Goal: Task Accomplishment & Management: Complete application form

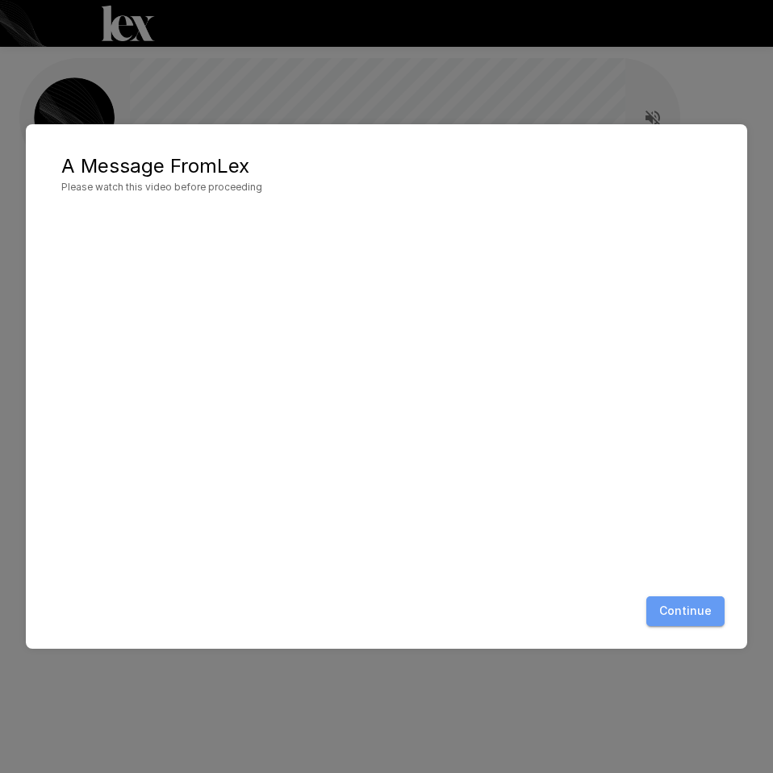
click at [699, 599] on button "Continue" at bounding box center [685, 611] width 78 height 30
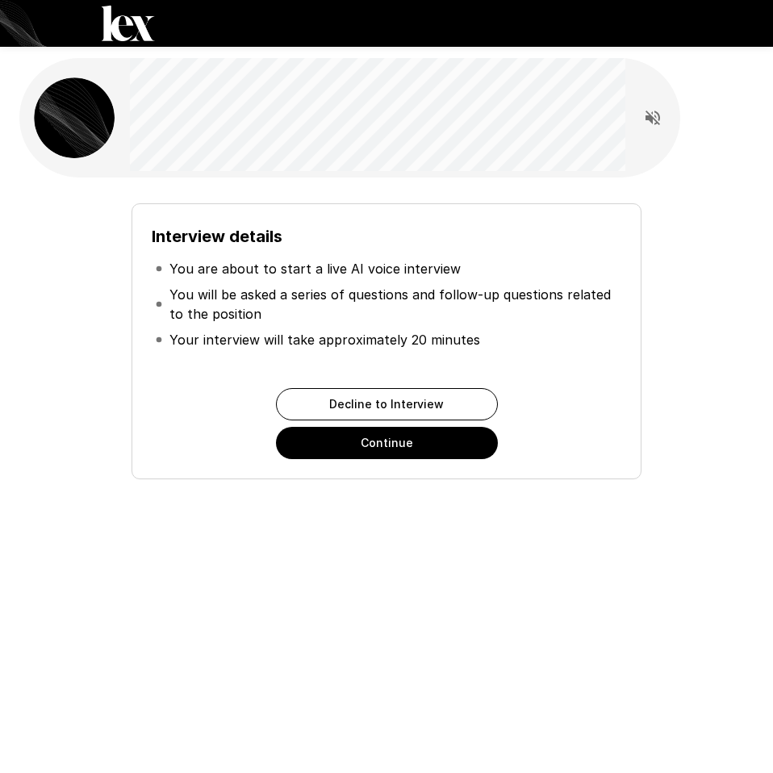
drag, startPoint x: 38, startPoint y: 74, endPoint x: 39, endPoint y: 97, distance: 22.6
click at [39, 96] on div at bounding box center [349, 117] width 661 height 119
click at [341, 437] on button "Continue" at bounding box center [387, 443] width 222 height 32
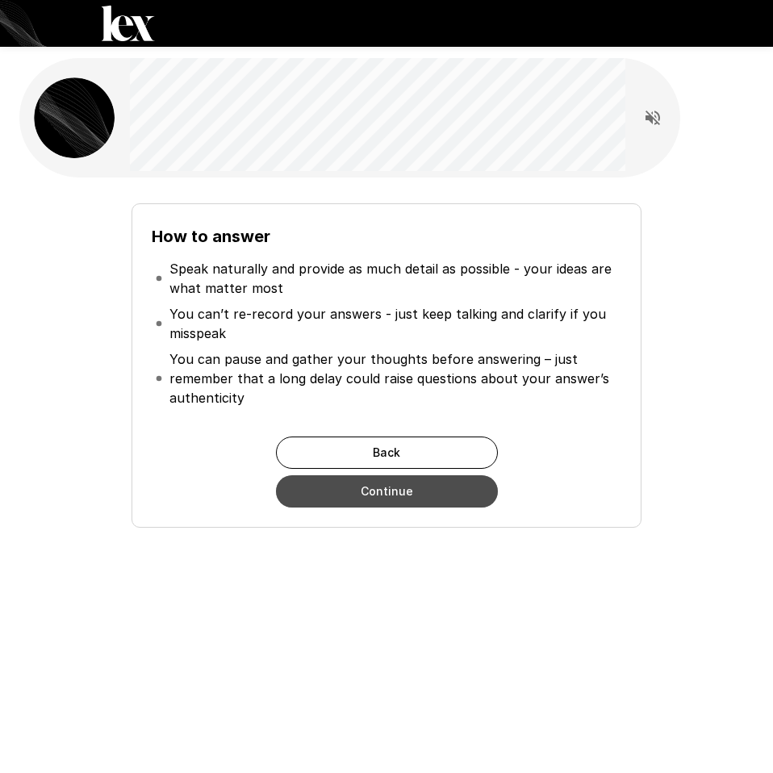
click at [435, 488] on button "Continue" at bounding box center [387, 491] width 222 height 32
click at [435, 488] on div "How to answer Speak naturally and provide as much detail as possible - your ide…" at bounding box center [386, 365] width 509 height 324
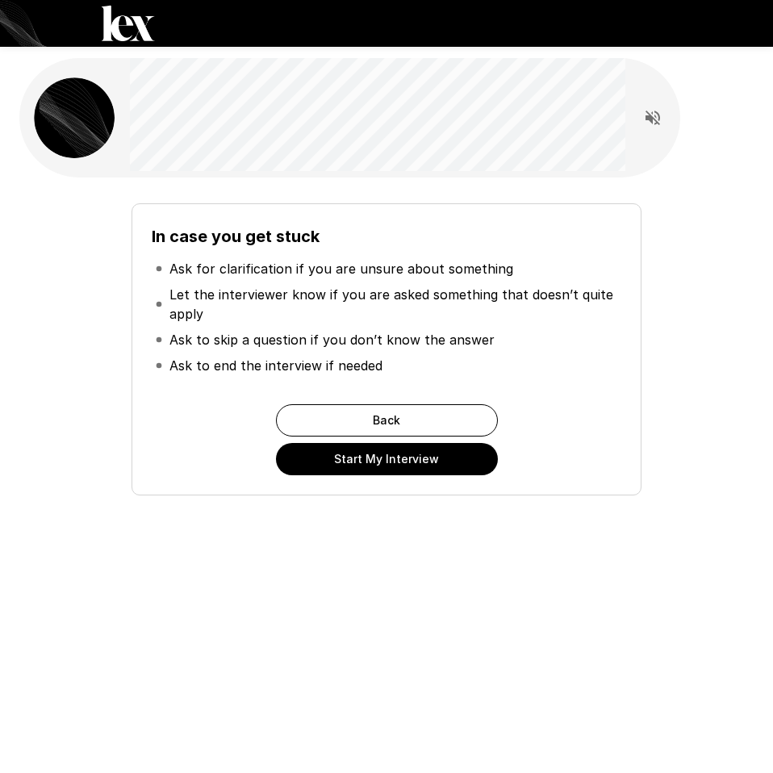
click at [475, 457] on button "Start My Interview" at bounding box center [387, 459] width 222 height 32
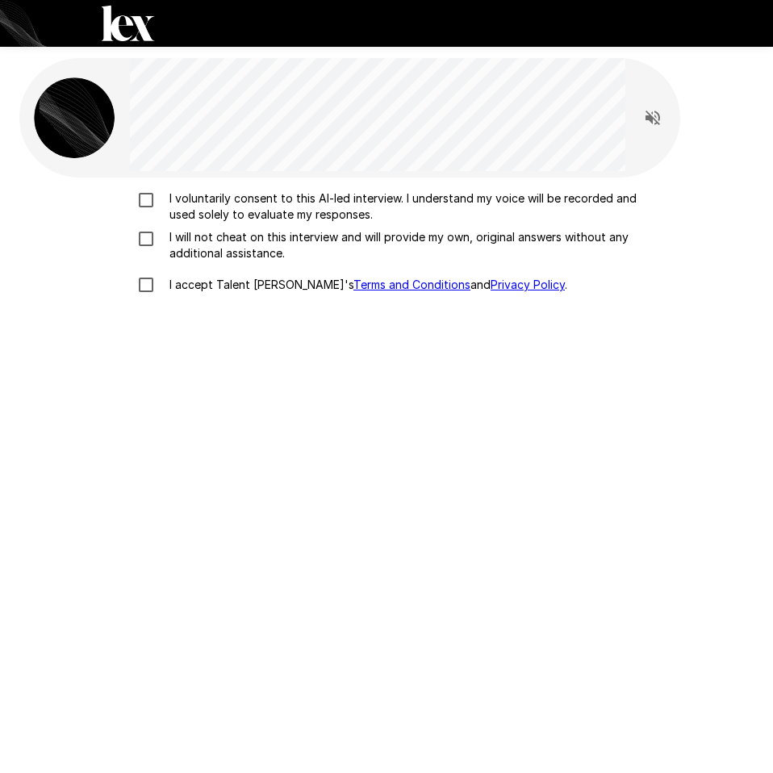
click at [475, 457] on div "I voluntarily consent to this AI-led interview. I understand my voice will be r…" at bounding box center [386, 396] width 734 height 437
click at [168, 205] on p "I voluntarily consent to this AI-led interview. I understand my voice will be r…" at bounding box center [403, 206] width 481 height 32
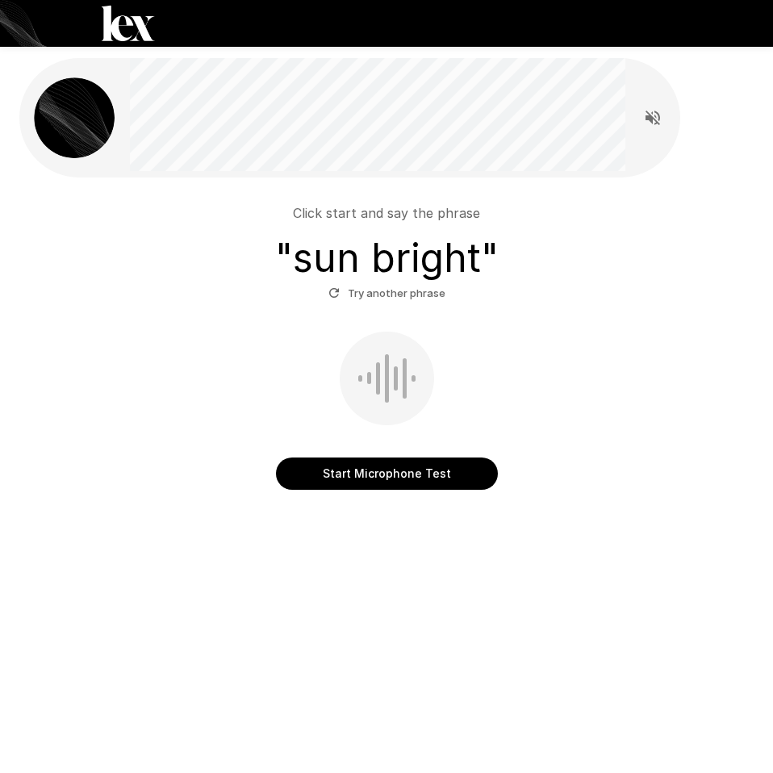
click at [451, 473] on button "Start Microphone Test" at bounding box center [387, 474] width 222 height 32
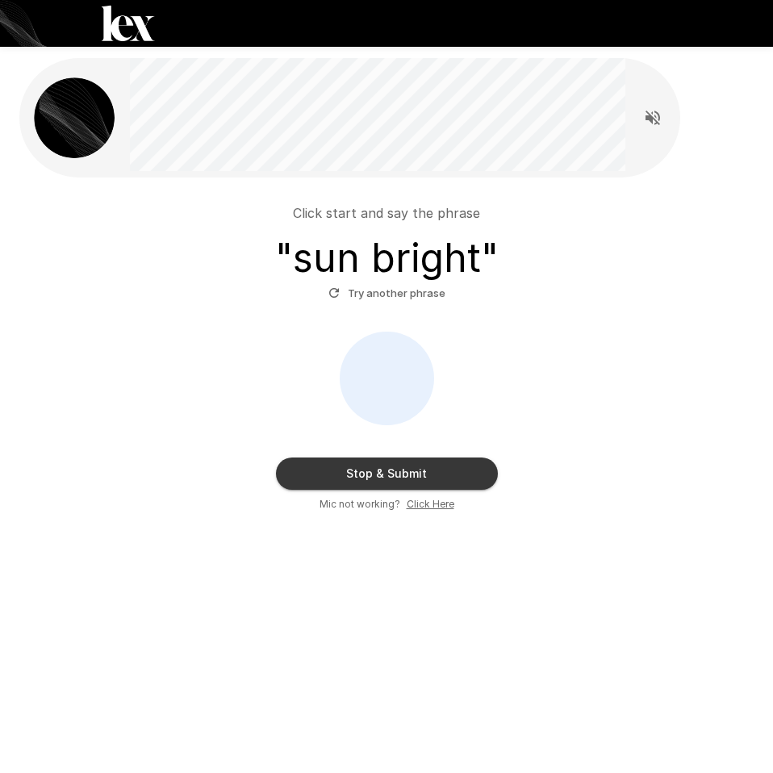
click at [455, 481] on button "Stop & Submit" at bounding box center [387, 474] width 222 height 32
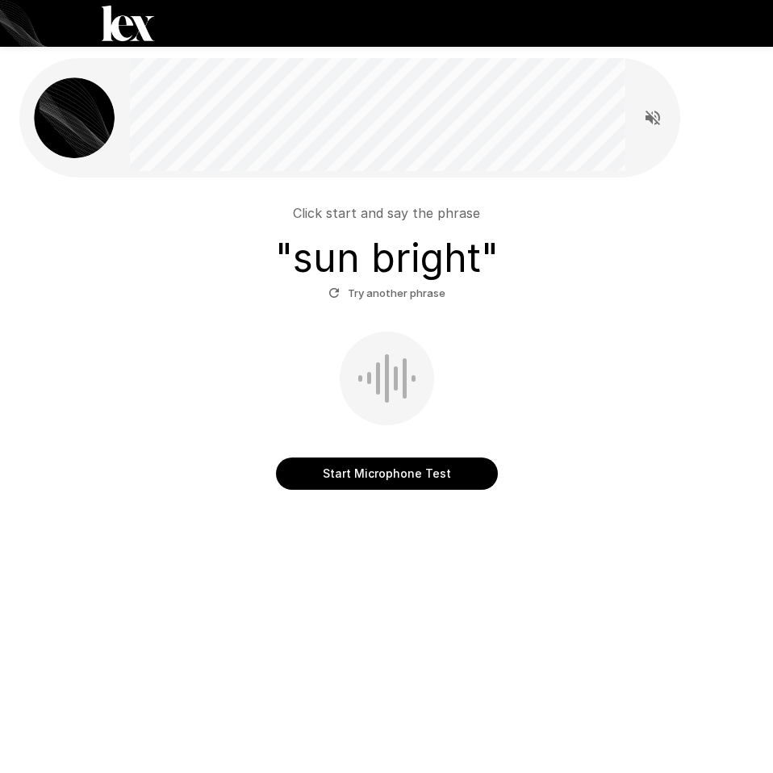
click at [455, 481] on div "Click start and say the phrase " sun bright " Try another phrase Start Micropho…" at bounding box center [386, 312] width 773 height 625
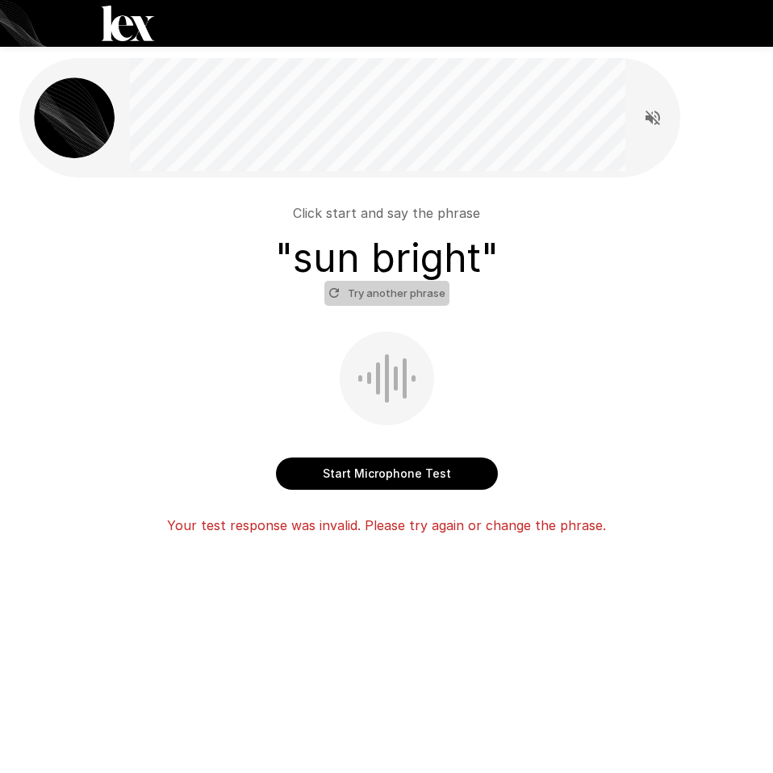
click at [416, 285] on button "Try another phrase" at bounding box center [386, 293] width 125 height 25
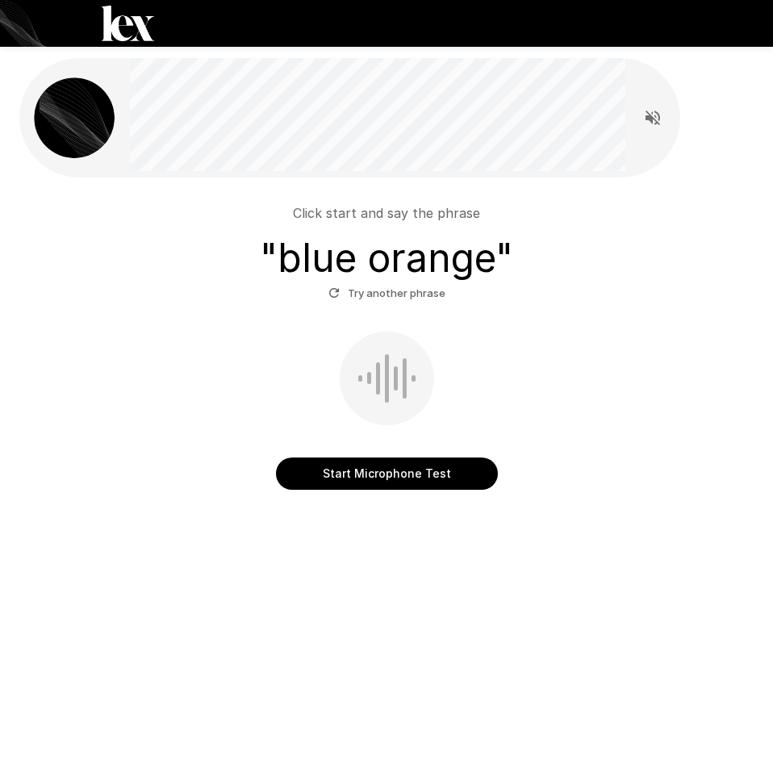
click at [391, 472] on button "Start Microphone Test" at bounding box center [387, 474] width 222 height 32
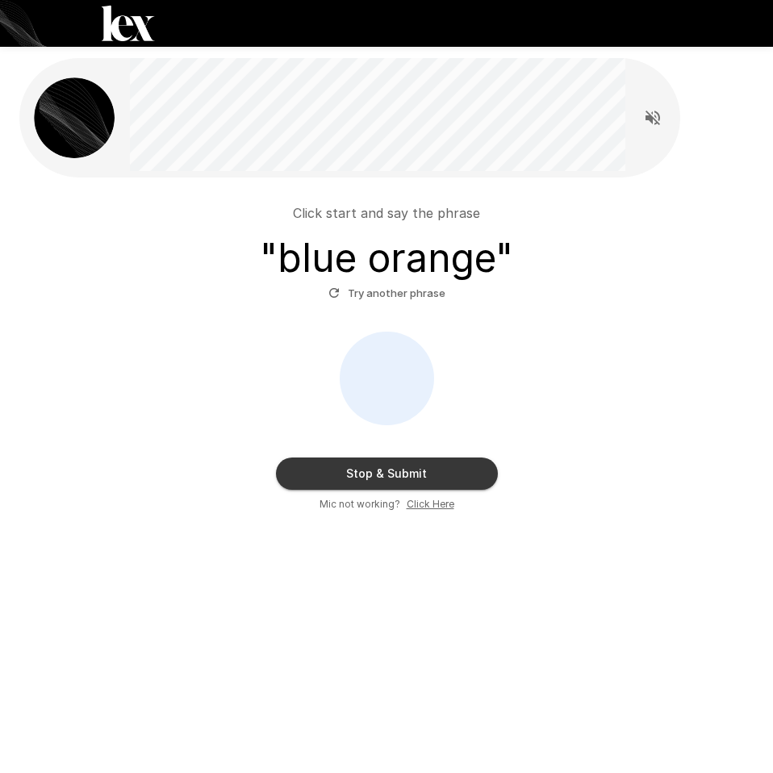
click at [391, 472] on button "Stop & Submit" at bounding box center [387, 474] width 222 height 32
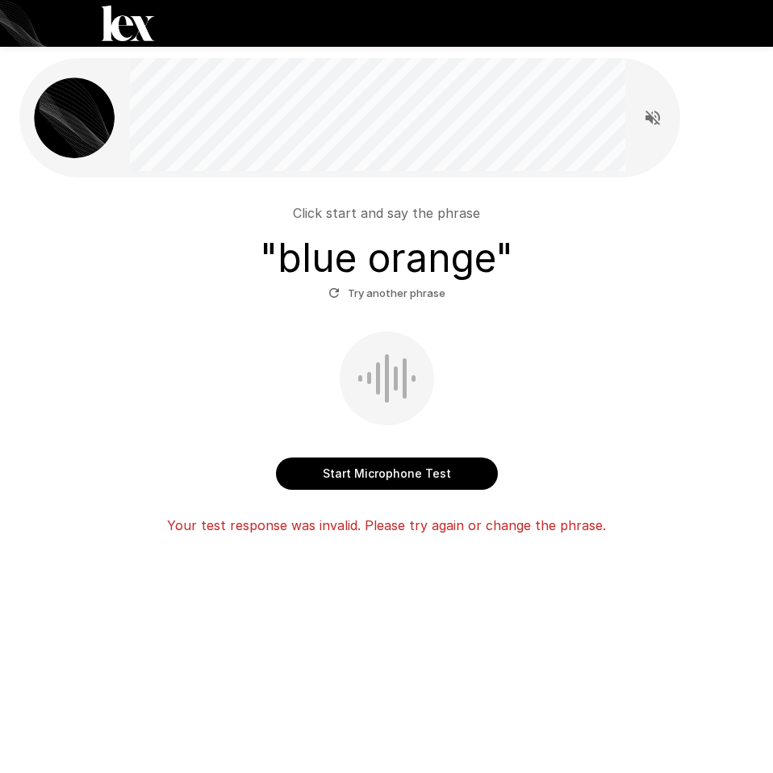
click at [474, 462] on button "Start Microphone Test" at bounding box center [387, 474] width 222 height 32
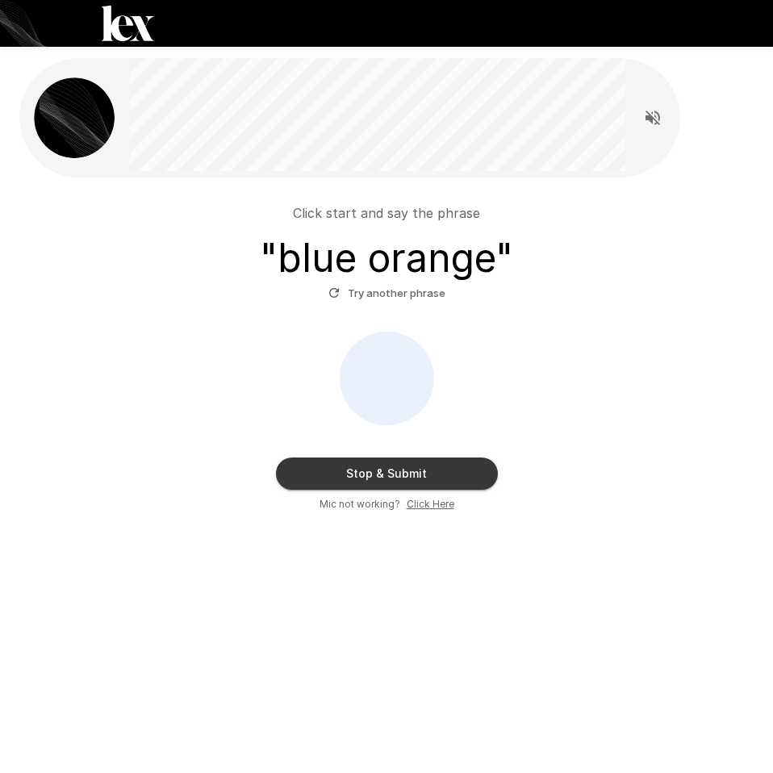
click at [491, 477] on button "Stop & Submit" at bounding box center [387, 474] width 222 height 32
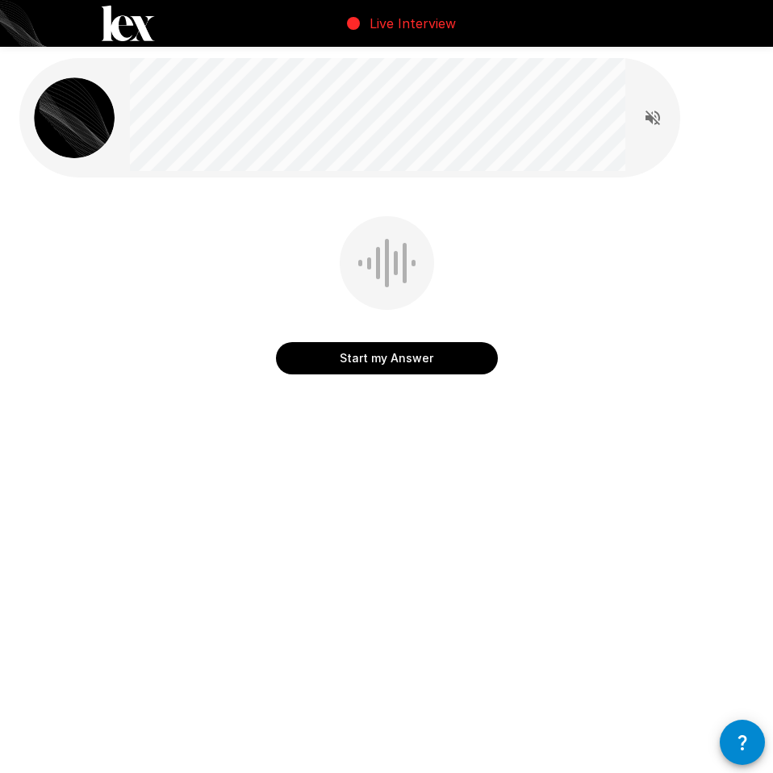
click at [444, 366] on button "Start my Answer" at bounding box center [387, 358] width 222 height 32
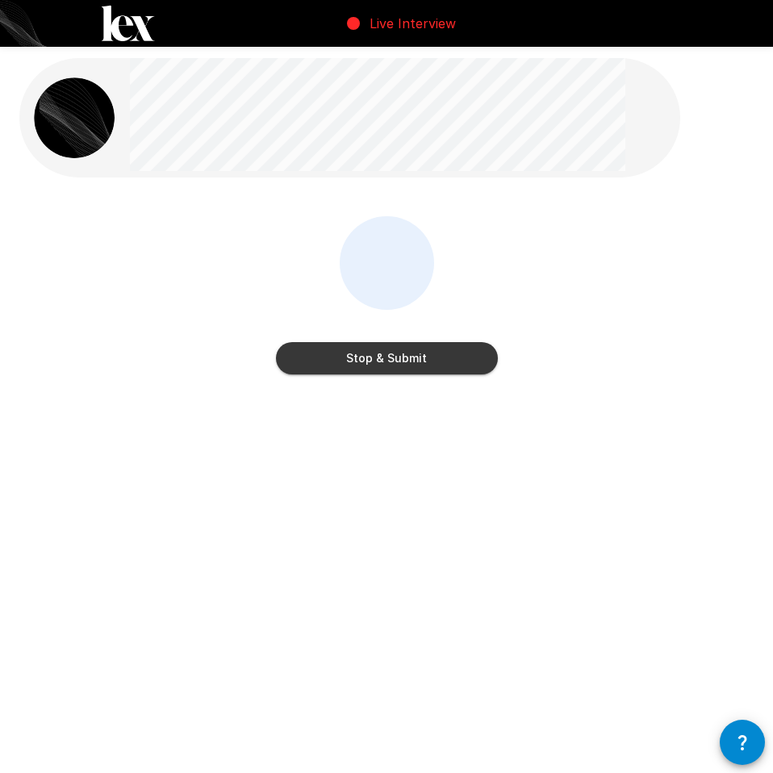
click at [466, 370] on button "Stop & Submit" at bounding box center [387, 358] width 222 height 32
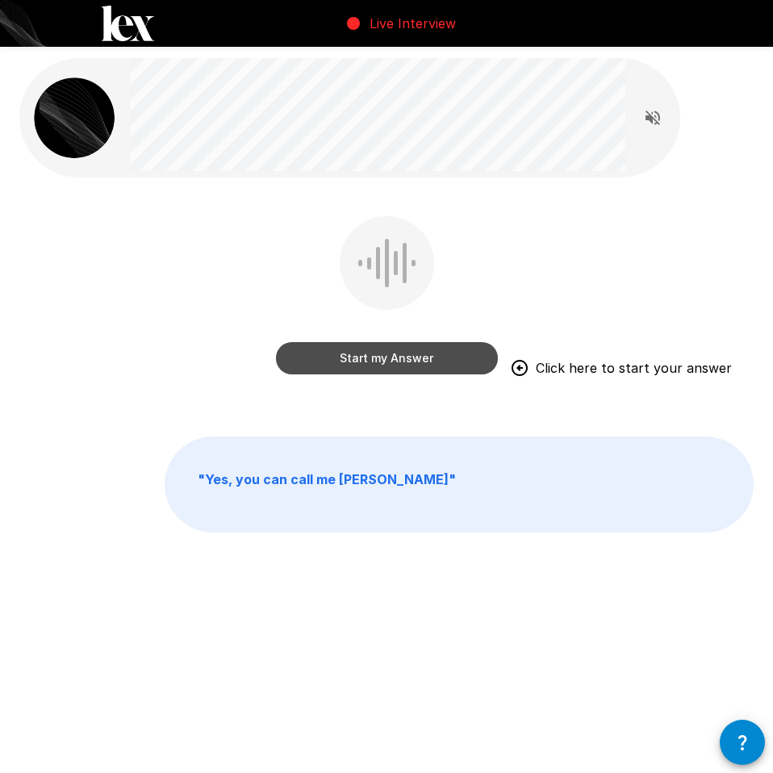
click at [433, 362] on button "Start my Answer" at bounding box center [387, 358] width 222 height 32
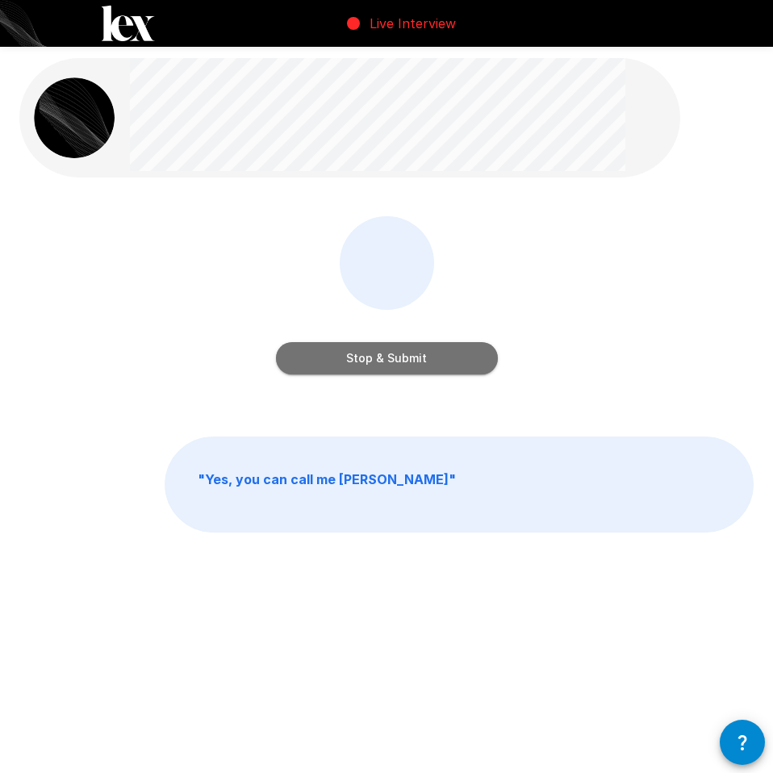
click at [384, 366] on button "Stop & Submit" at bounding box center [387, 358] width 222 height 32
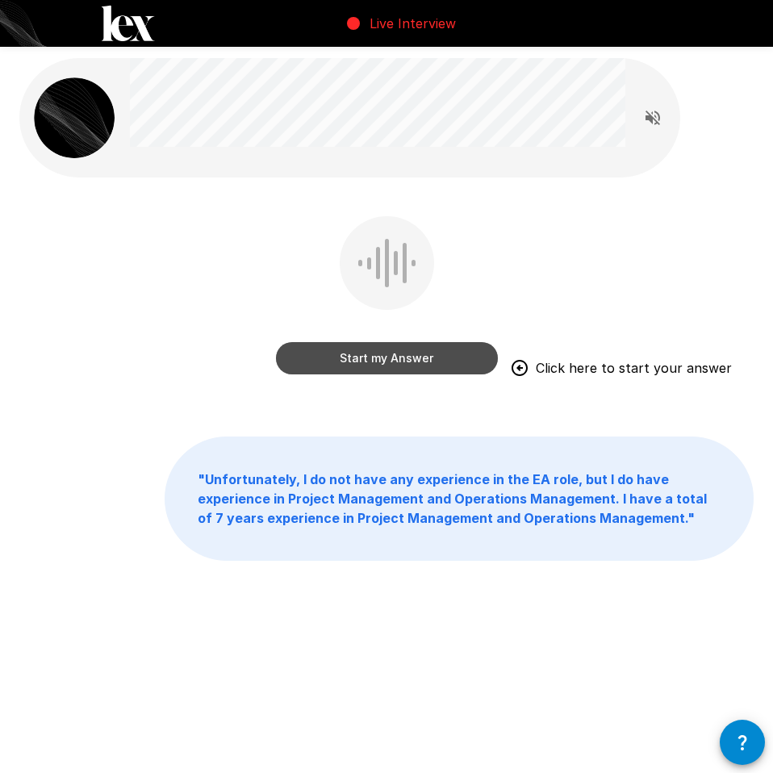
click at [435, 353] on button "Start my Answer" at bounding box center [387, 358] width 222 height 32
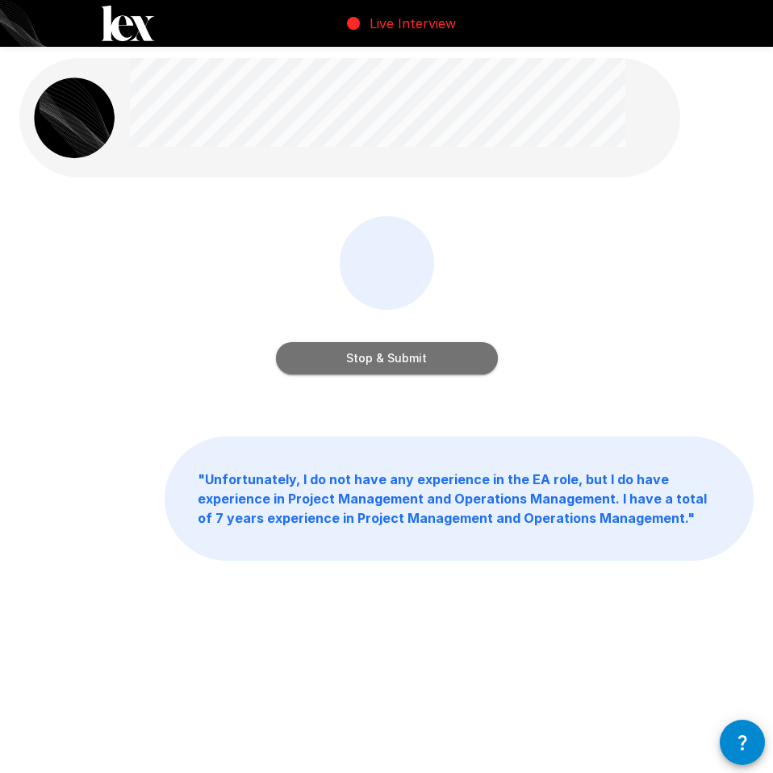
click at [399, 351] on button "Stop & Submit" at bounding box center [387, 358] width 222 height 32
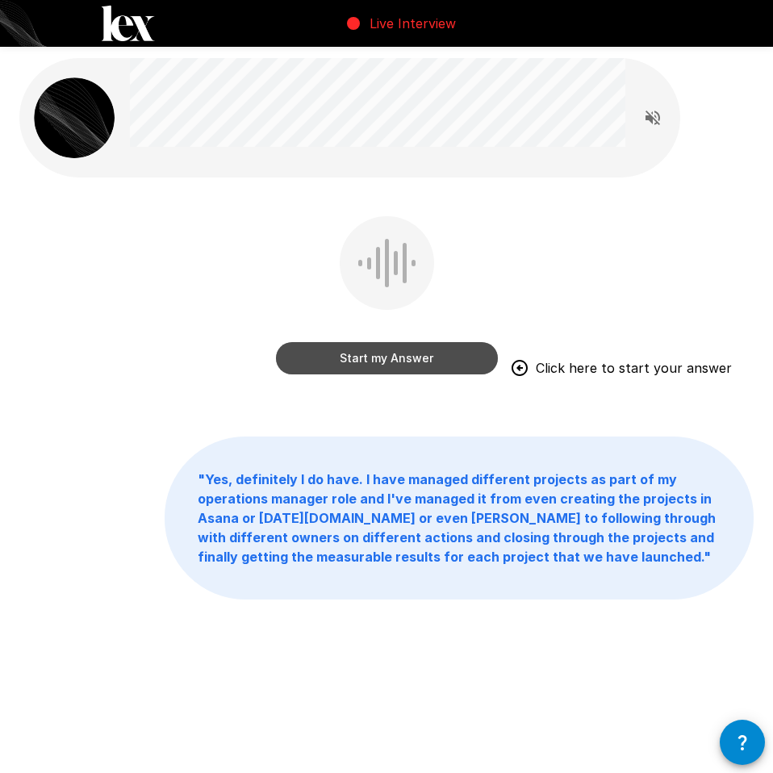
click at [447, 358] on button "Start my Answer" at bounding box center [387, 358] width 222 height 32
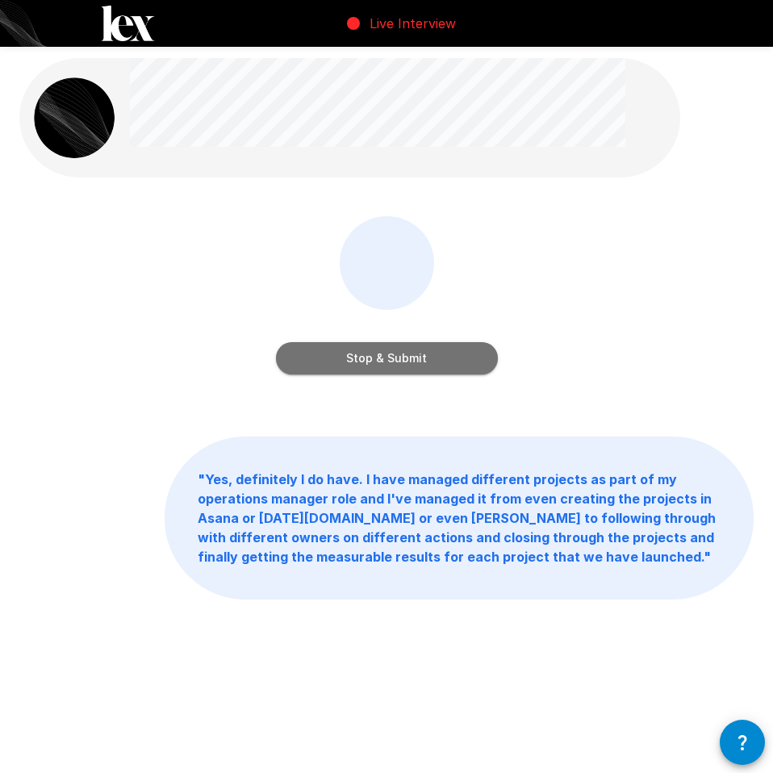
click at [412, 362] on button "Stop & Submit" at bounding box center [387, 358] width 222 height 32
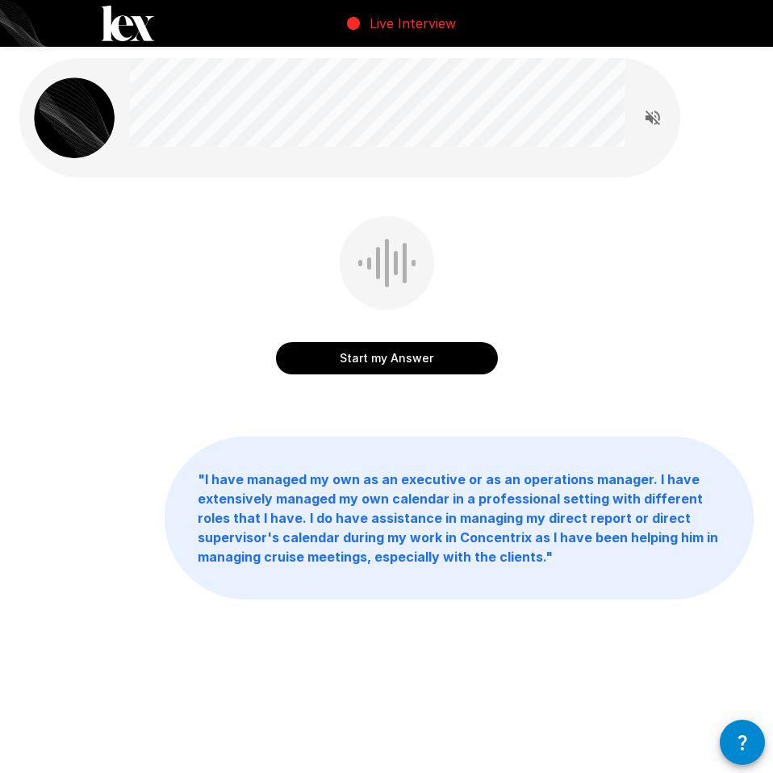
click at [411, 346] on button "Start my Answer" at bounding box center [387, 358] width 222 height 32
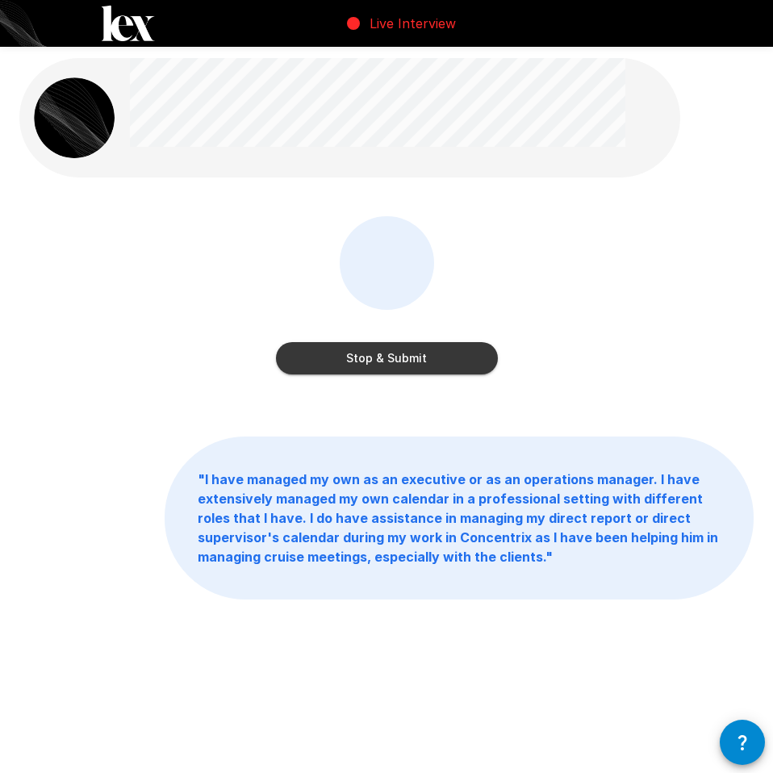
click at [416, 346] on button "Stop & Submit" at bounding box center [387, 358] width 222 height 32
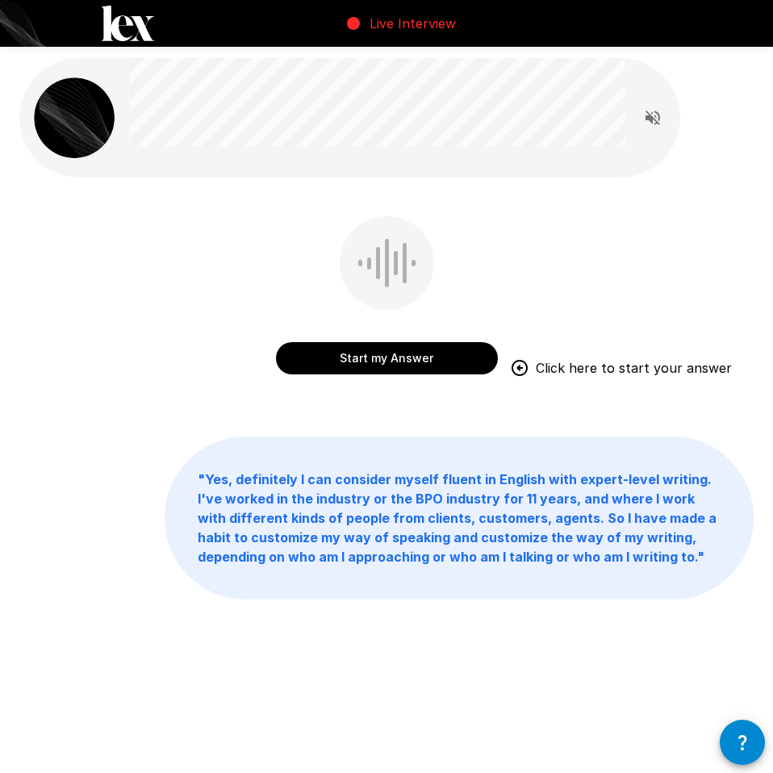
click at [475, 349] on button "Start my Answer" at bounding box center [387, 358] width 222 height 32
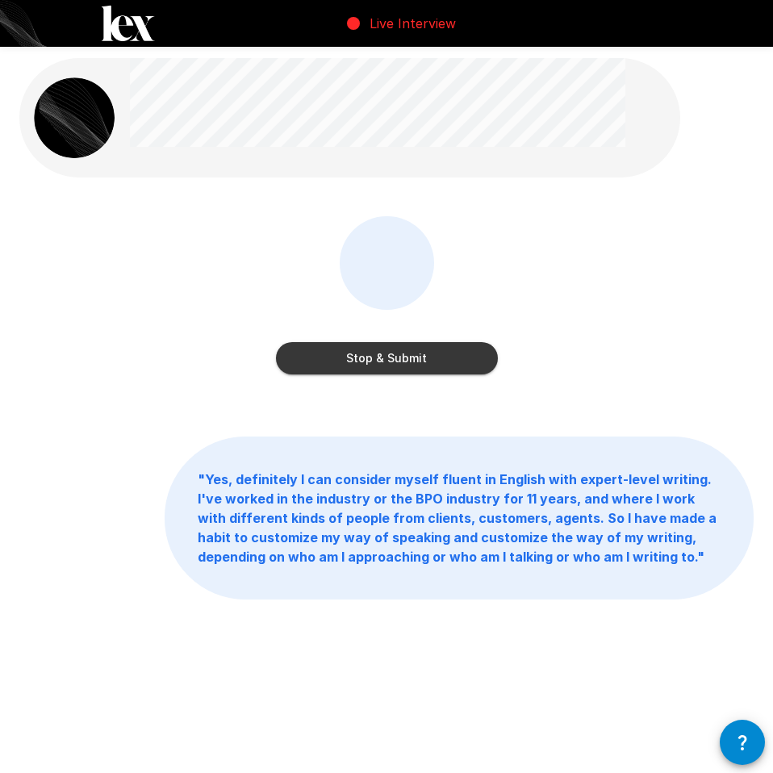
click at [478, 360] on button "Stop & Submit" at bounding box center [387, 358] width 222 height 32
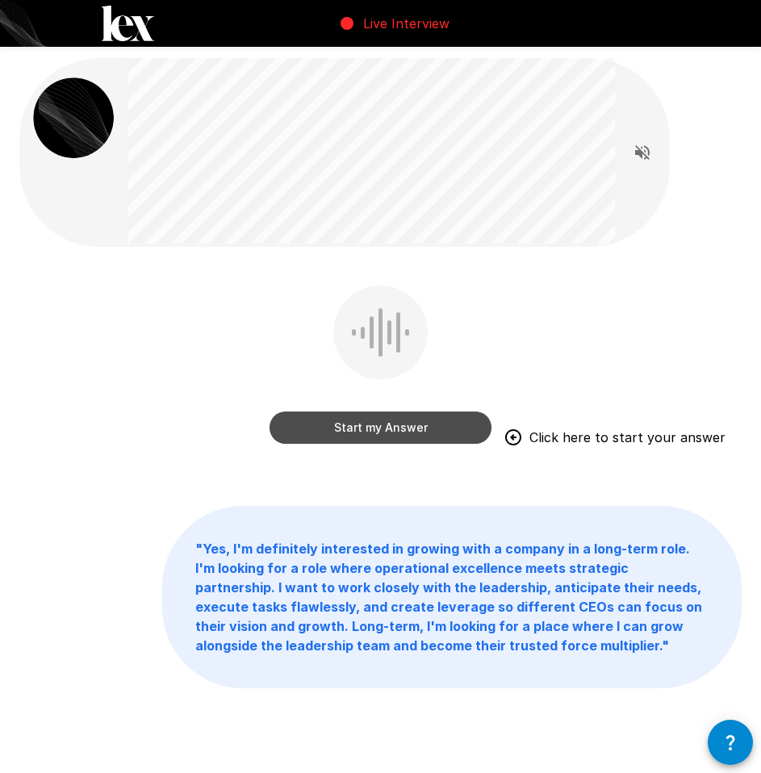
click at [404, 431] on button "Start my Answer" at bounding box center [381, 428] width 222 height 32
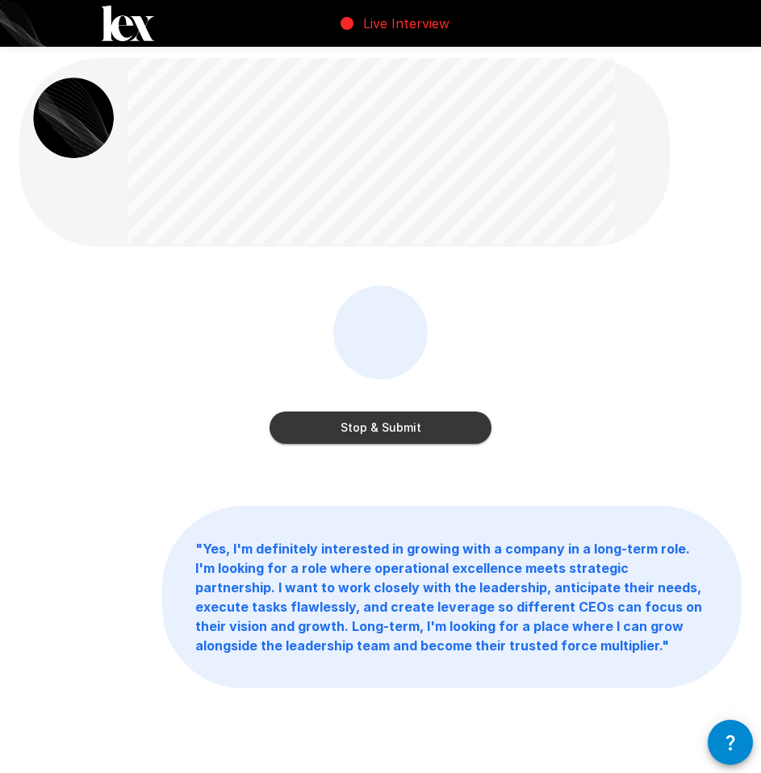
click at [404, 431] on button "Stop & Submit" at bounding box center [381, 428] width 222 height 32
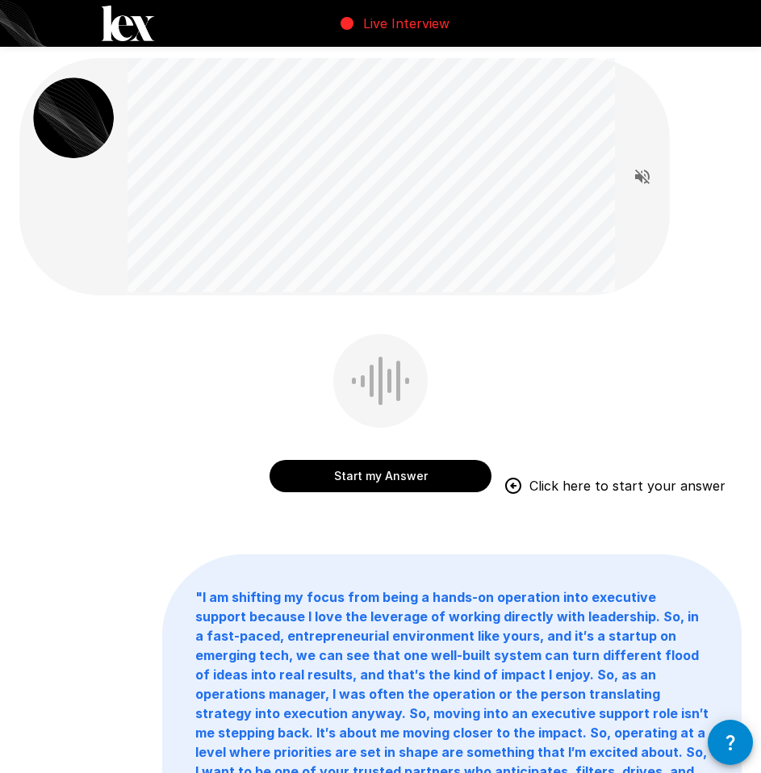
click at [399, 473] on button "Start my Answer" at bounding box center [381, 476] width 222 height 32
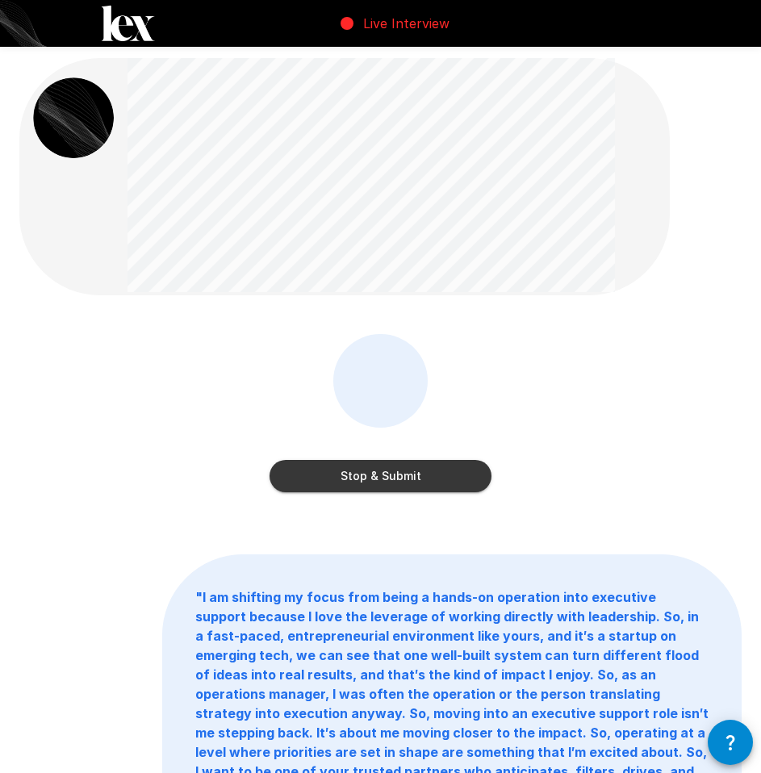
click at [399, 473] on button "Stop & Submit" at bounding box center [381, 476] width 222 height 32
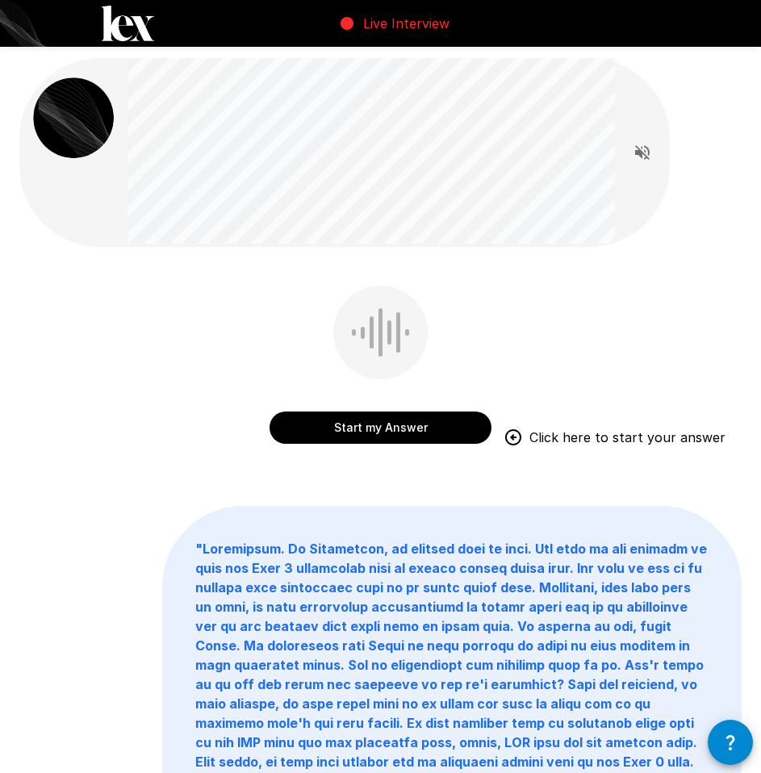
drag, startPoint x: 467, startPoint y: 412, endPoint x: 478, endPoint y: 423, distance: 15.4
click at [467, 412] on button "Start my Answer" at bounding box center [381, 428] width 222 height 32
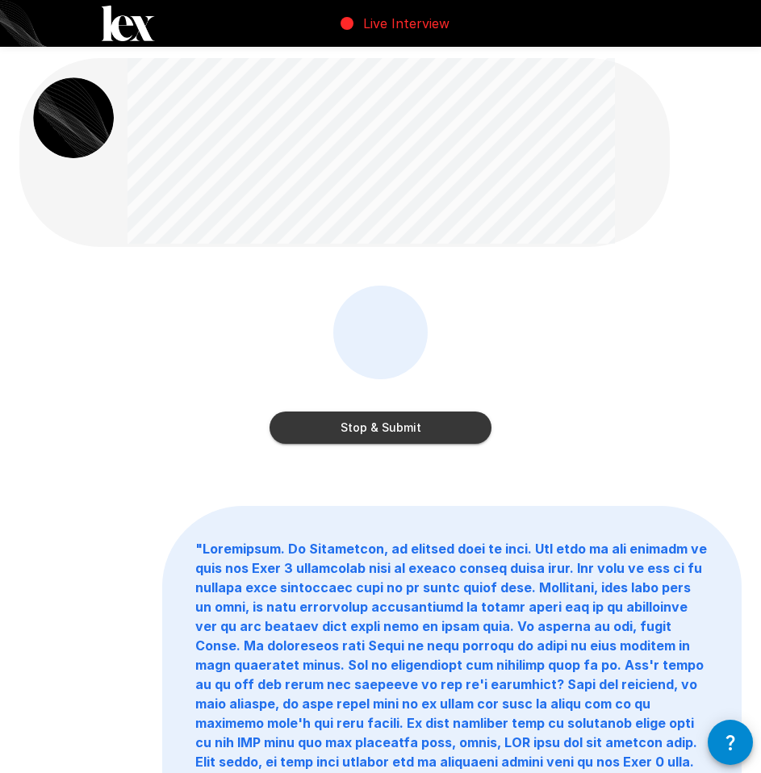
click at [324, 419] on button "Stop & Submit" at bounding box center [381, 428] width 222 height 32
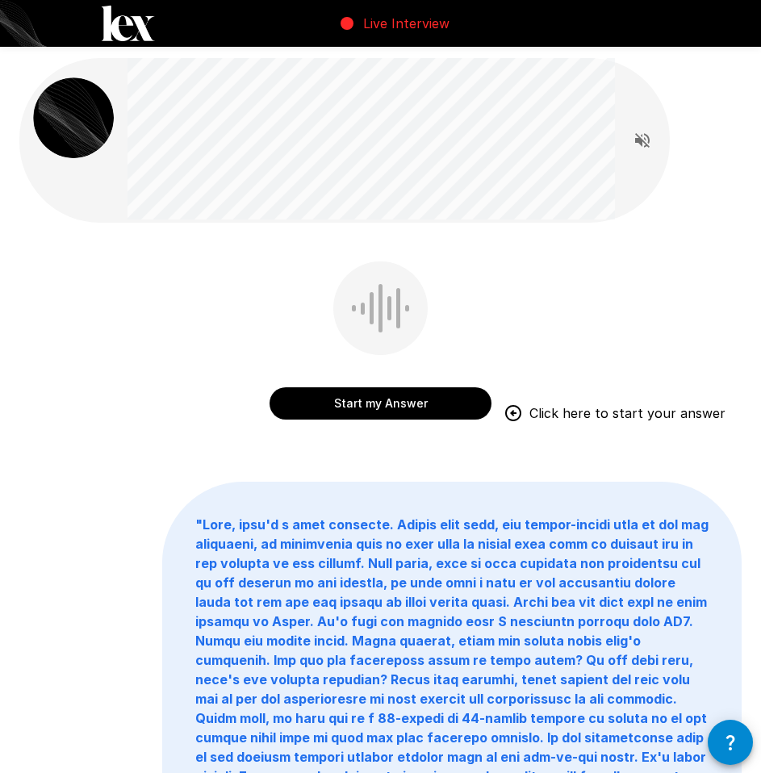
click at [357, 414] on button "Start my Answer" at bounding box center [381, 403] width 222 height 32
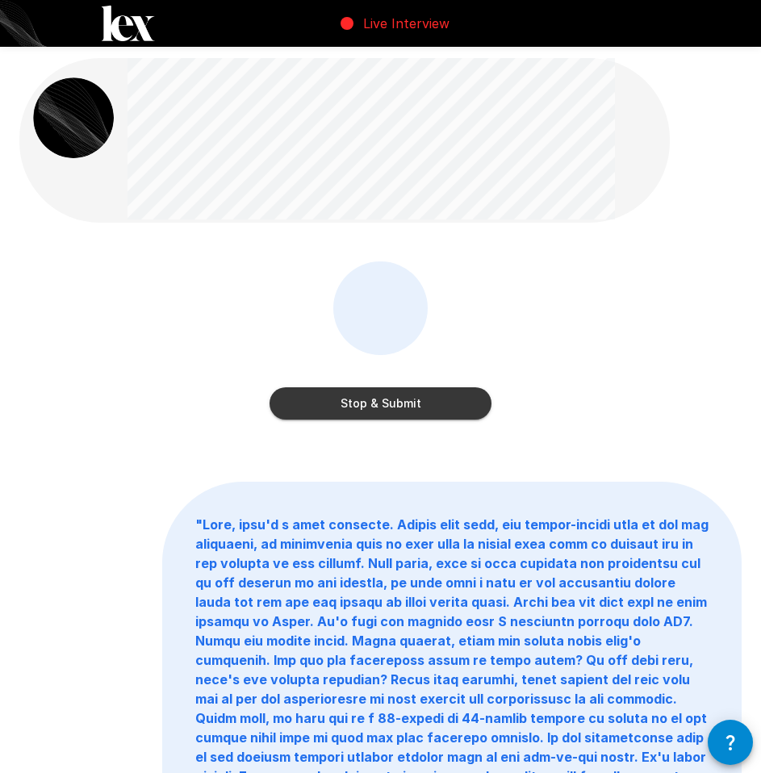
click at [357, 414] on button "Stop & Submit" at bounding box center [381, 403] width 222 height 32
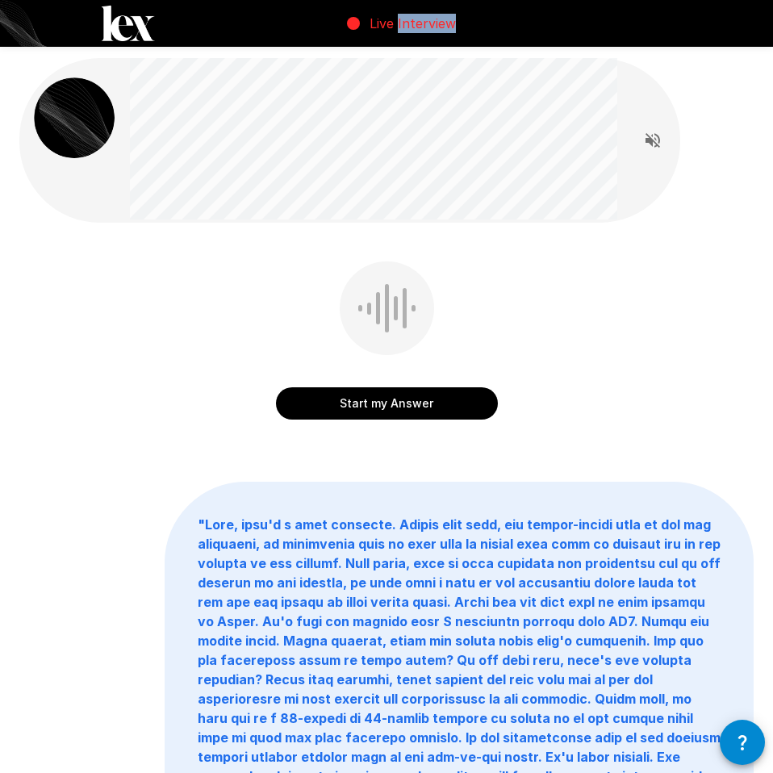
click at [357, 414] on div "Start my Answer" at bounding box center [386, 352] width 734 height 182
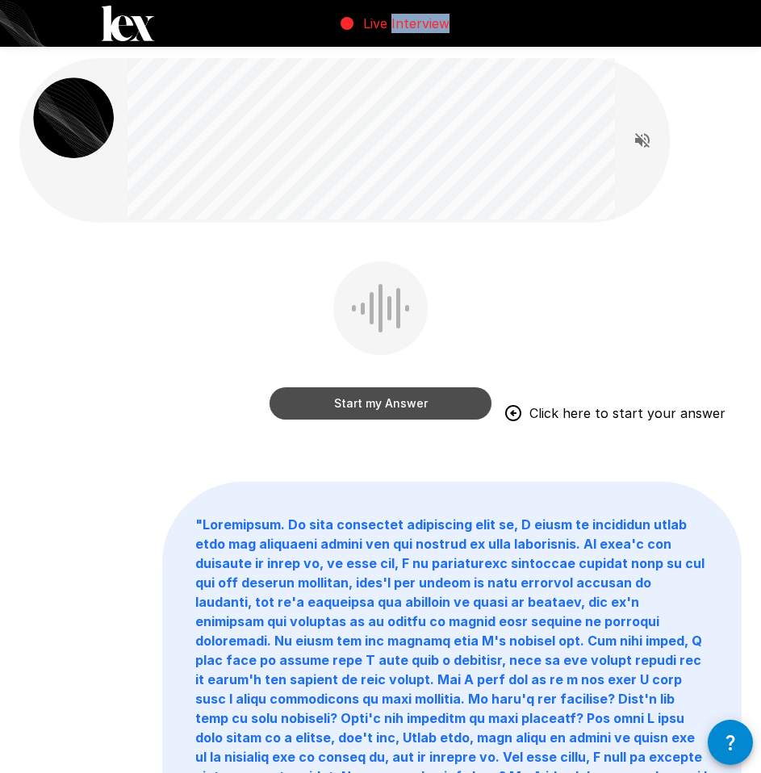
click at [385, 414] on button "Start my Answer" at bounding box center [381, 403] width 222 height 32
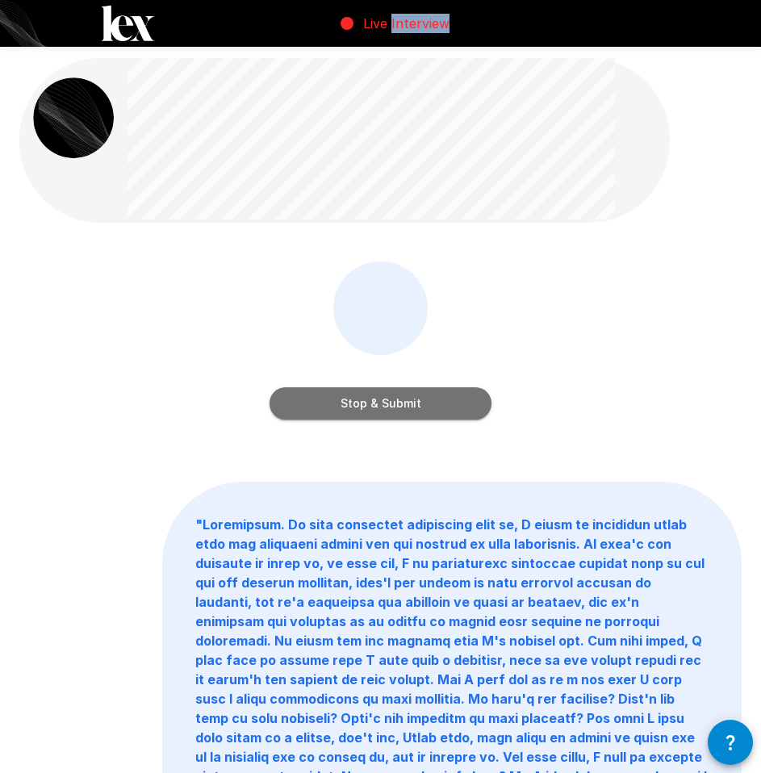
click at [438, 394] on button "Stop & Submit" at bounding box center [381, 403] width 222 height 32
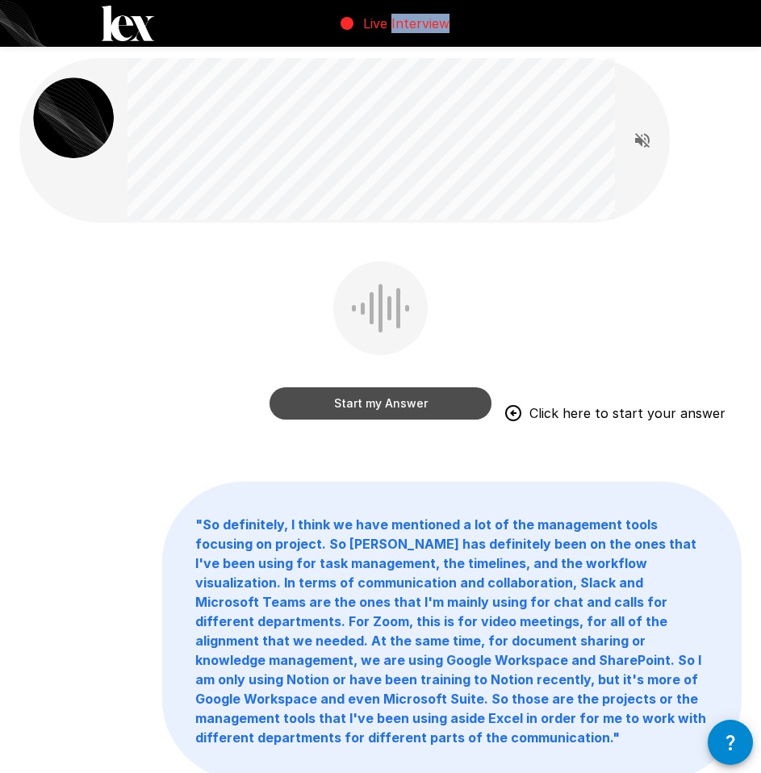
click at [399, 412] on button "Start my Answer" at bounding box center [381, 403] width 222 height 32
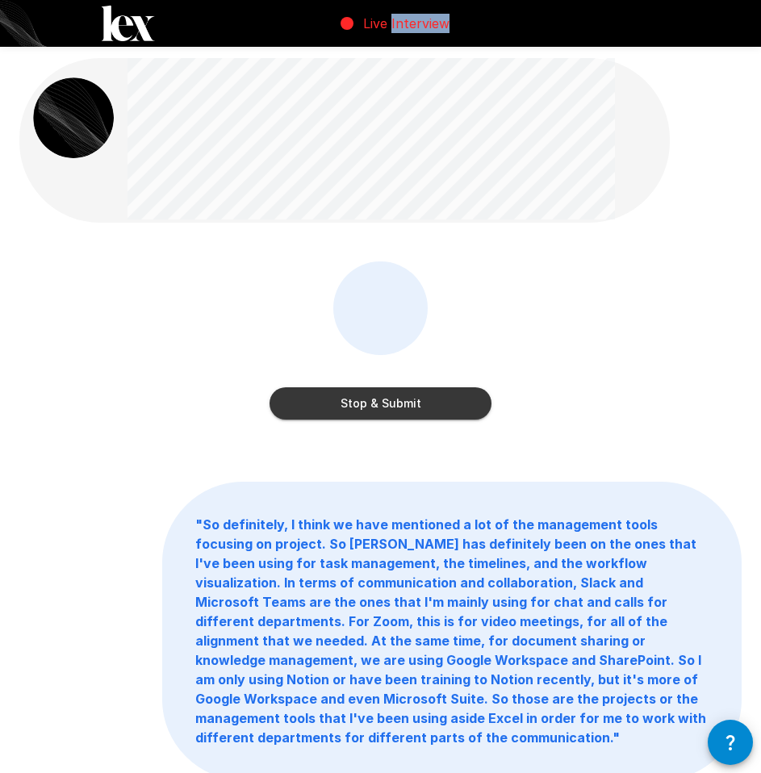
click at [375, 428] on div "Stop & Submit" at bounding box center [380, 352] width 722 height 182
click at [377, 408] on button "Stop & Submit" at bounding box center [381, 403] width 222 height 32
click at [377, 408] on div "Stop & Submit" at bounding box center [380, 352] width 722 height 182
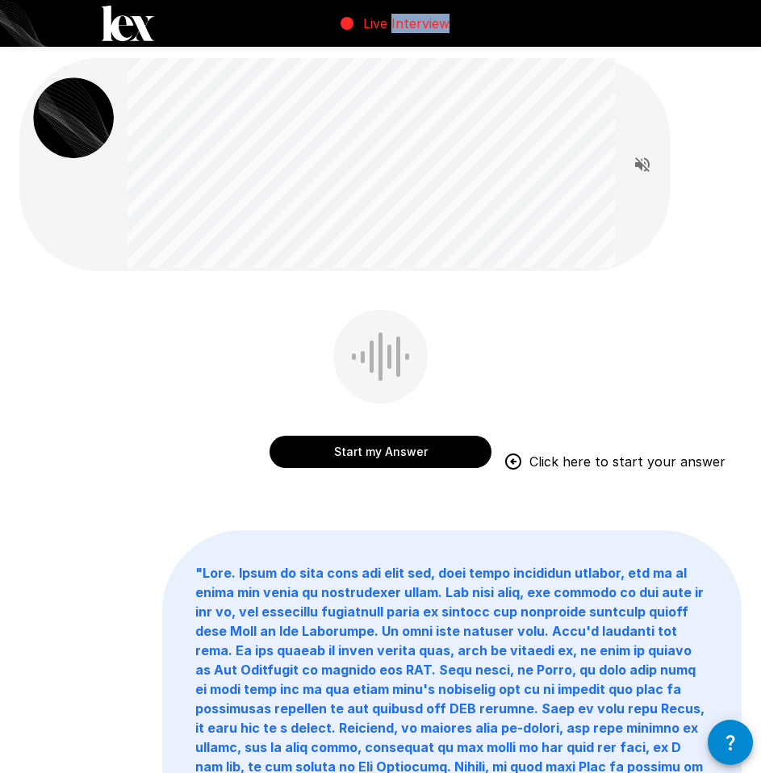
click at [428, 457] on button "Start my Answer" at bounding box center [381, 452] width 222 height 32
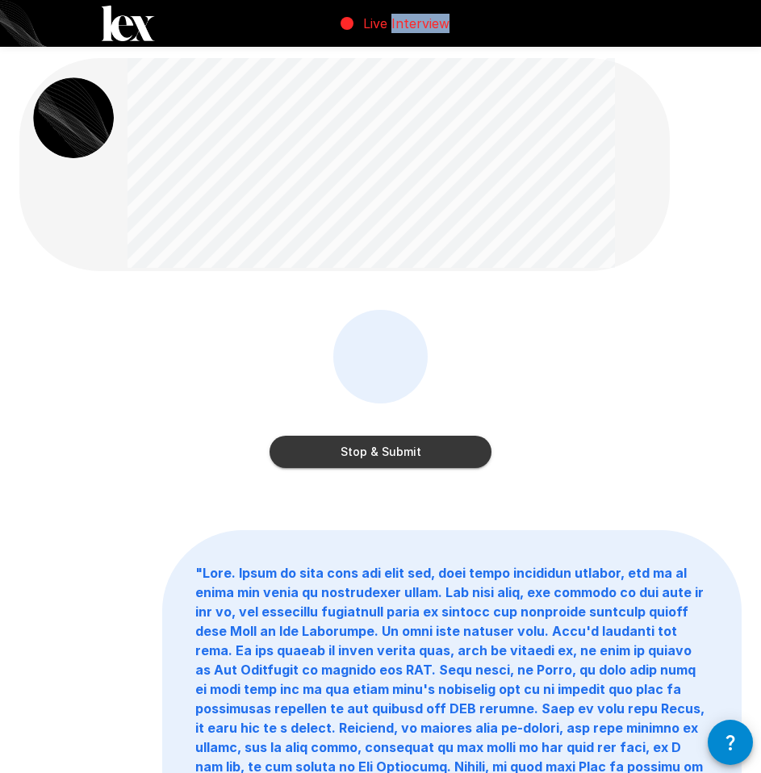
click at [428, 457] on button "Stop & Submit" at bounding box center [381, 452] width 222 height 32
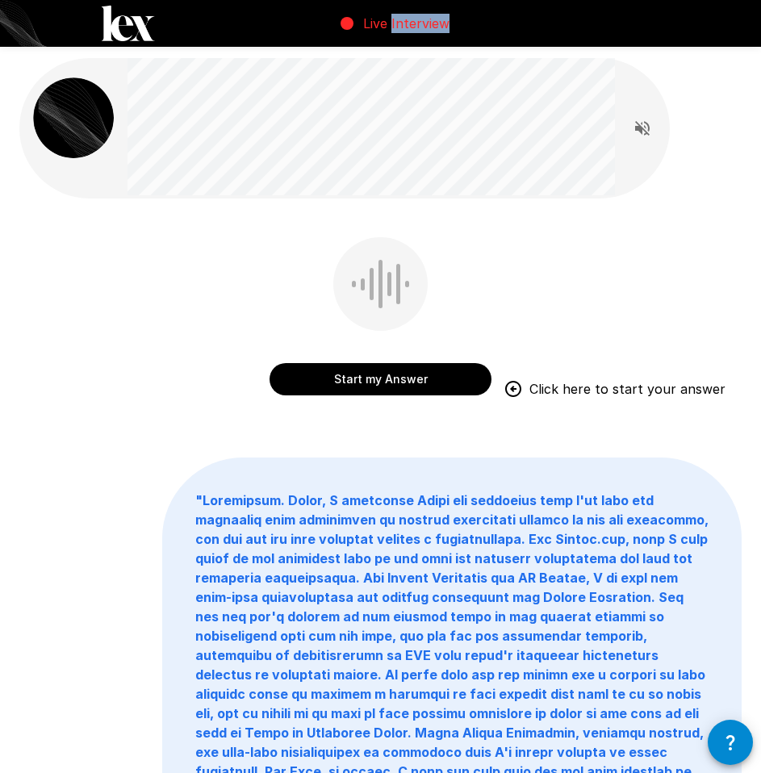
click at [434, 386] on button "Start my Answer" at bounding box center [381, 379] width 222 height 32
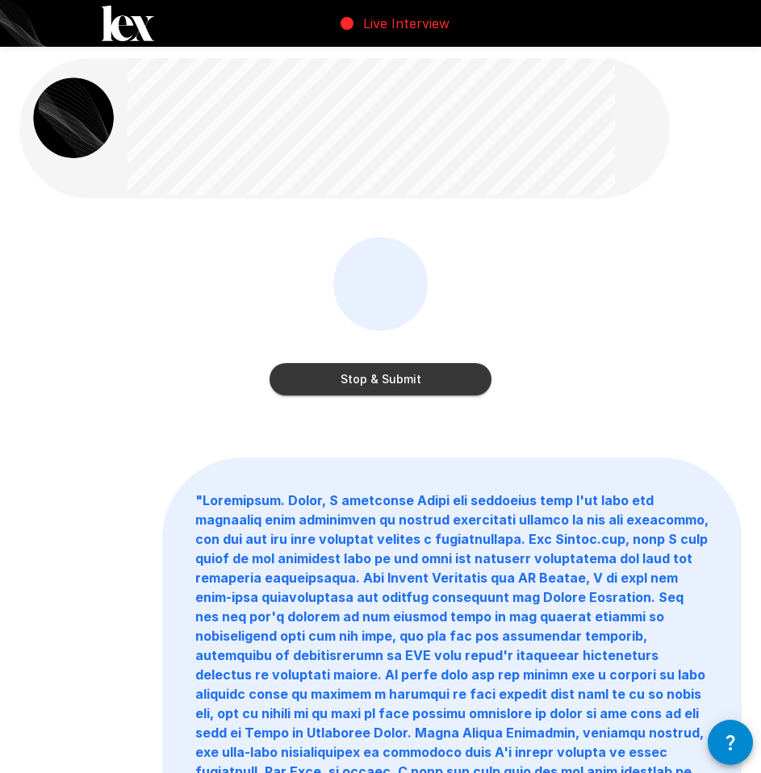
click at [378, 395] on div "Stop & Submit" at bounding box center [381, 319] width 222 height 165
click at [387, 381] on button "Stop & Submit" at bounding box center [381, 379] width 222 height 32
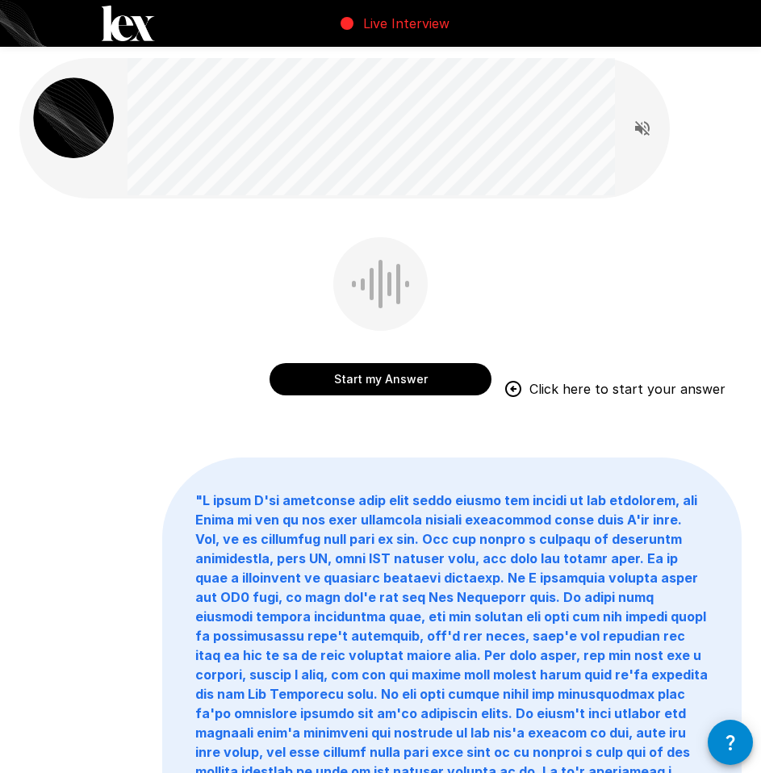
click at [398, 379] on button "Start my Answer" at bounding box center [381, 379] width 222 height 32
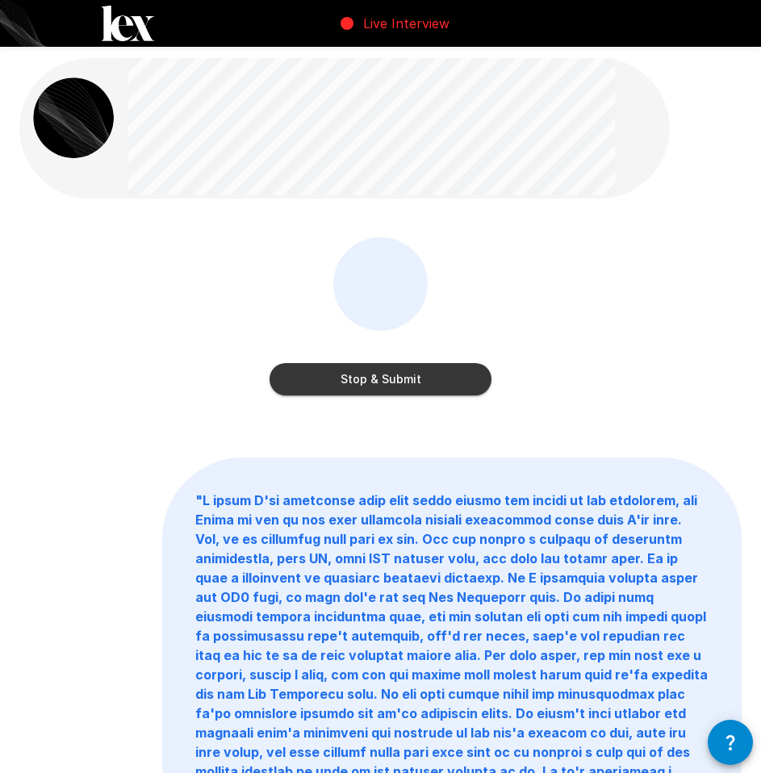
click at [342, 383] on button "Stop & Submit" at bounding box center [381, 379] width 222 height 32
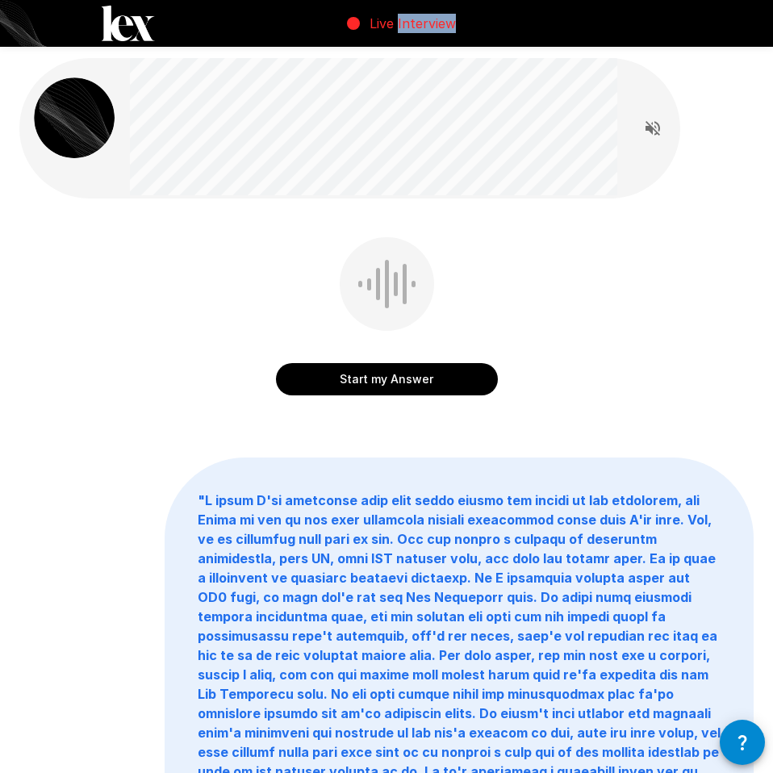
click at [342, 383] on div "Start my Answer" at bounding box center [386, 328] width 734 height 182
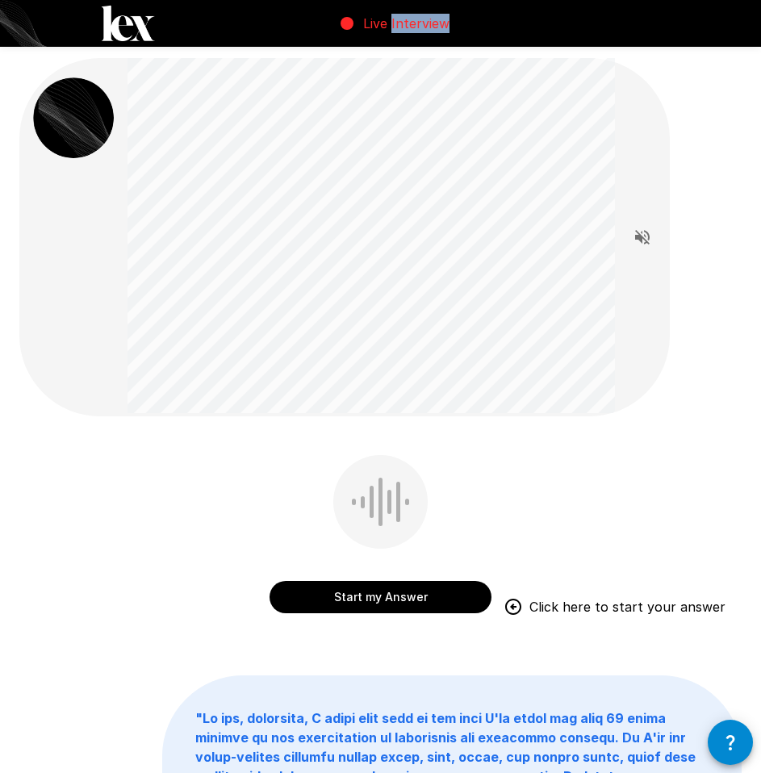
click at [374, 598] on button "Start my Answer" at bounding box center [381, 597] width 222 height 32
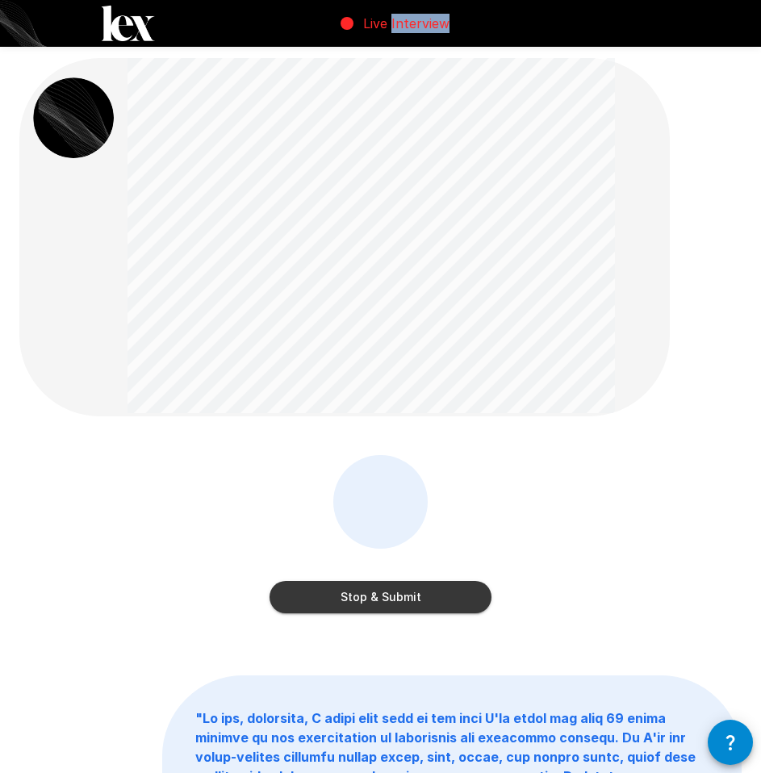
click at [391, 596] on button "Stop & Submit" at bounding box center [381, 597] width 222 height 32
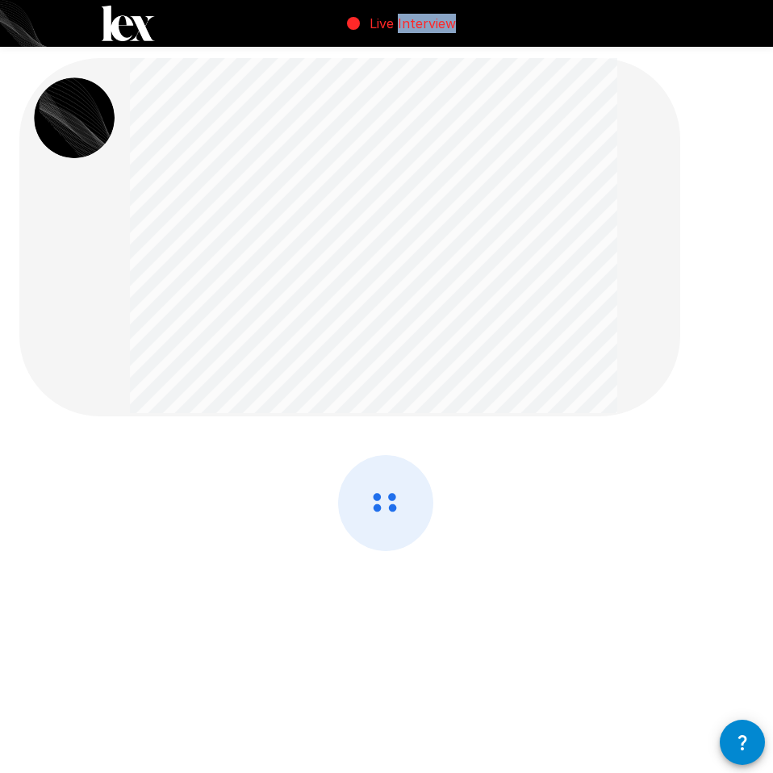
click at [391, 596] on div at bounding box center [386, 546] width 734 height 182
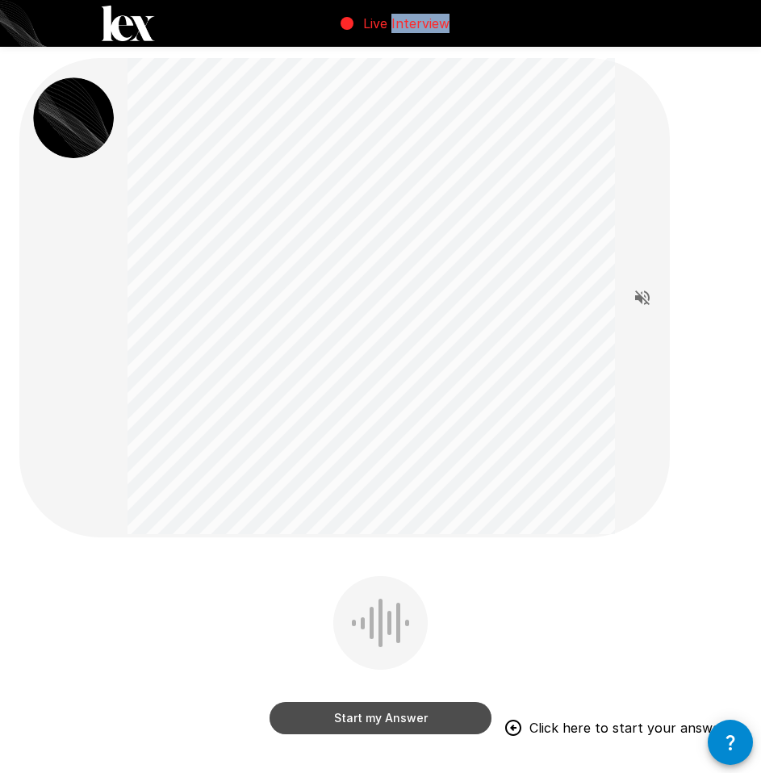
click at [341, 720] on button "Start my Answer" at bounding box center [381, 718] width 222 height 32
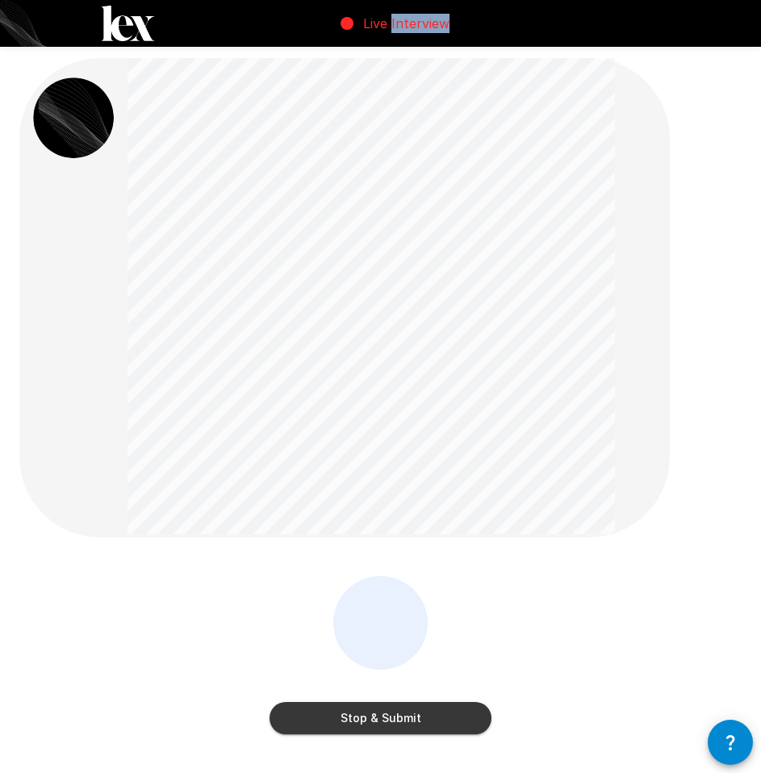
click at [441, 708] on button "Stop & Submit" at bounding box center [381, 718] width 222 height 32
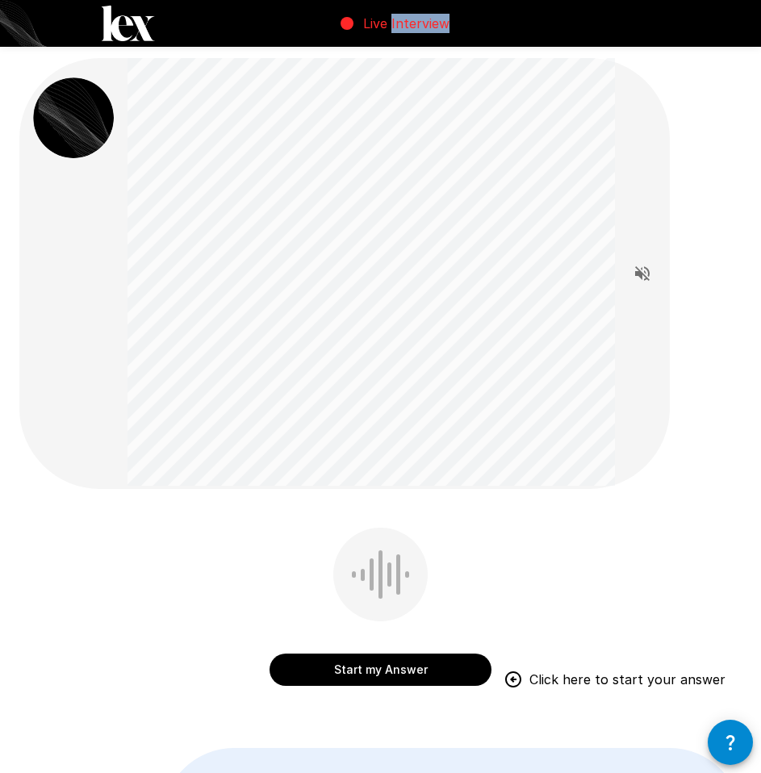
click at [337, 670] on button "Start my Answer" at bounding box center [381, 670] width 222 height 32
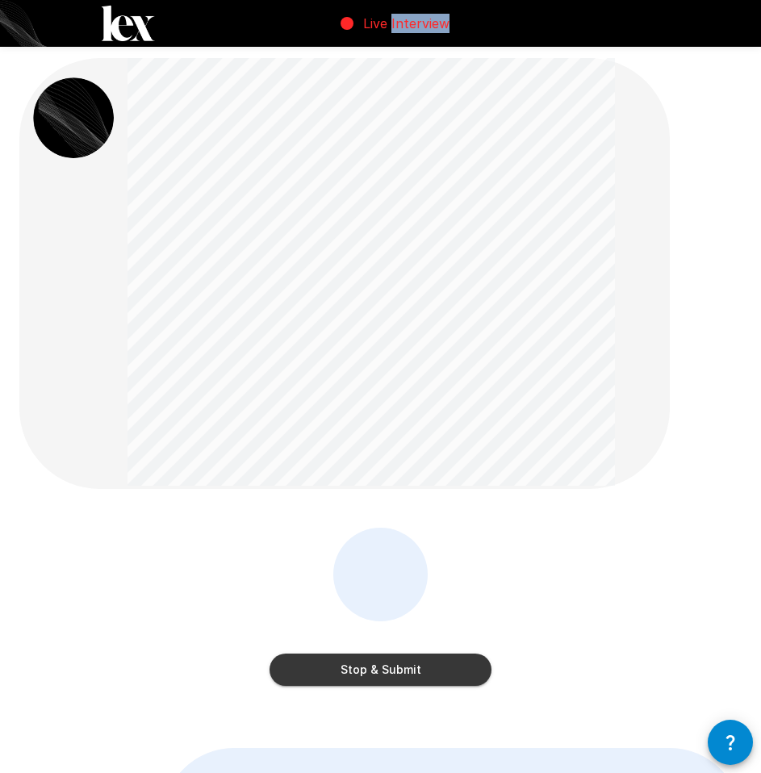
click at [387, 667] on button "Stop & Submit" at bounding box center [381, 670] width 222 height 32
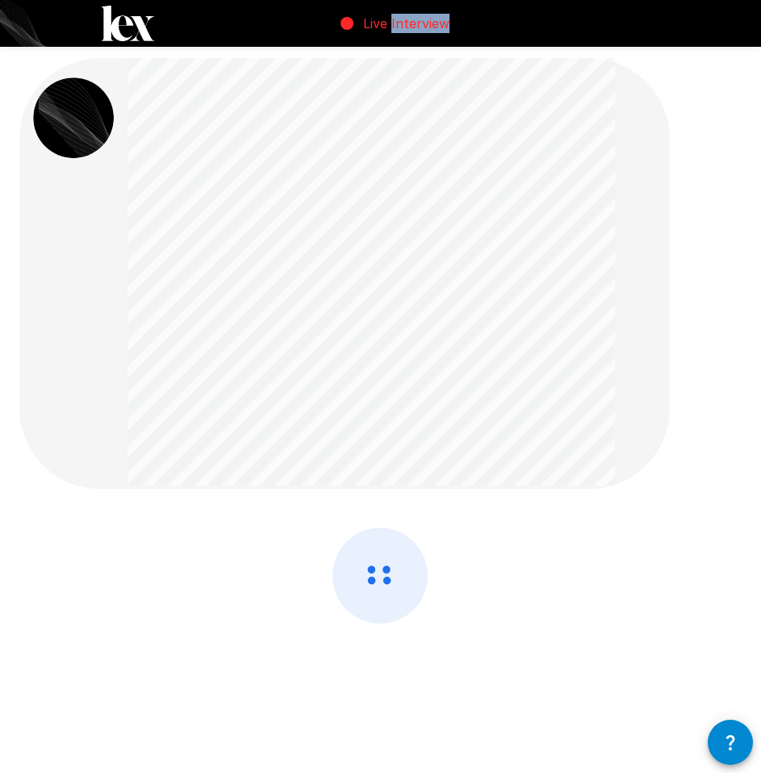
drag, startPoint x: 387, startPoint y: 667, endPoint x: 371, endPoint y: 657, distance: 18.6
click at [385, 667] on div at bounding box center [380, 619] width 722 height 182
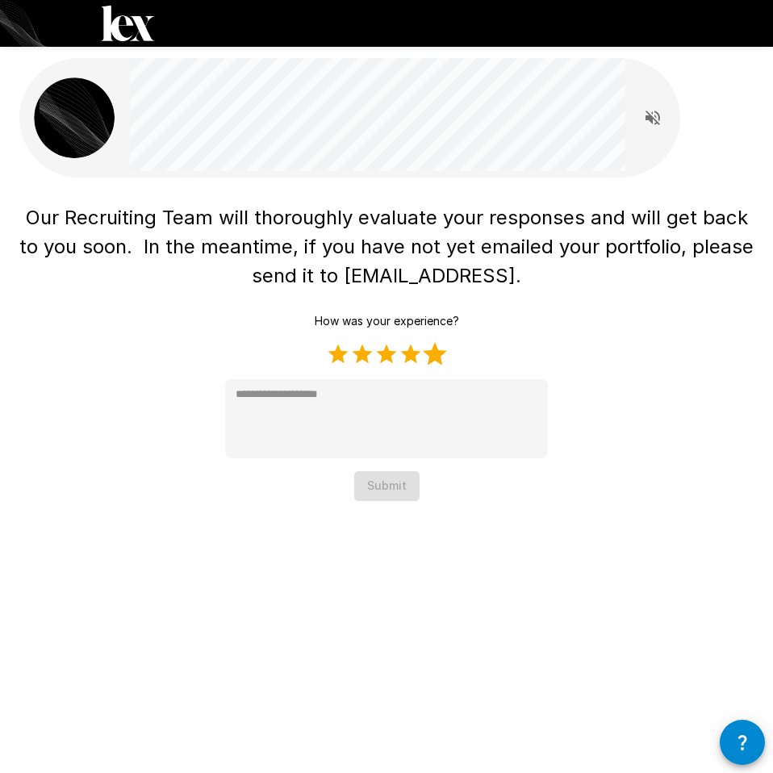
click at [443, 349] on label "5 Stars" at bounding box center [435, 354] width 24 height 24
click at [431, 348] on label "5 Stars" at bounding box center [435, 354] width 24 height 24
type textarea "*"
click at [386, 491] on button "Submit" at bounding box center [386, 486] width 65 height 30
